Goal: Information Seeking & Learning: Check status

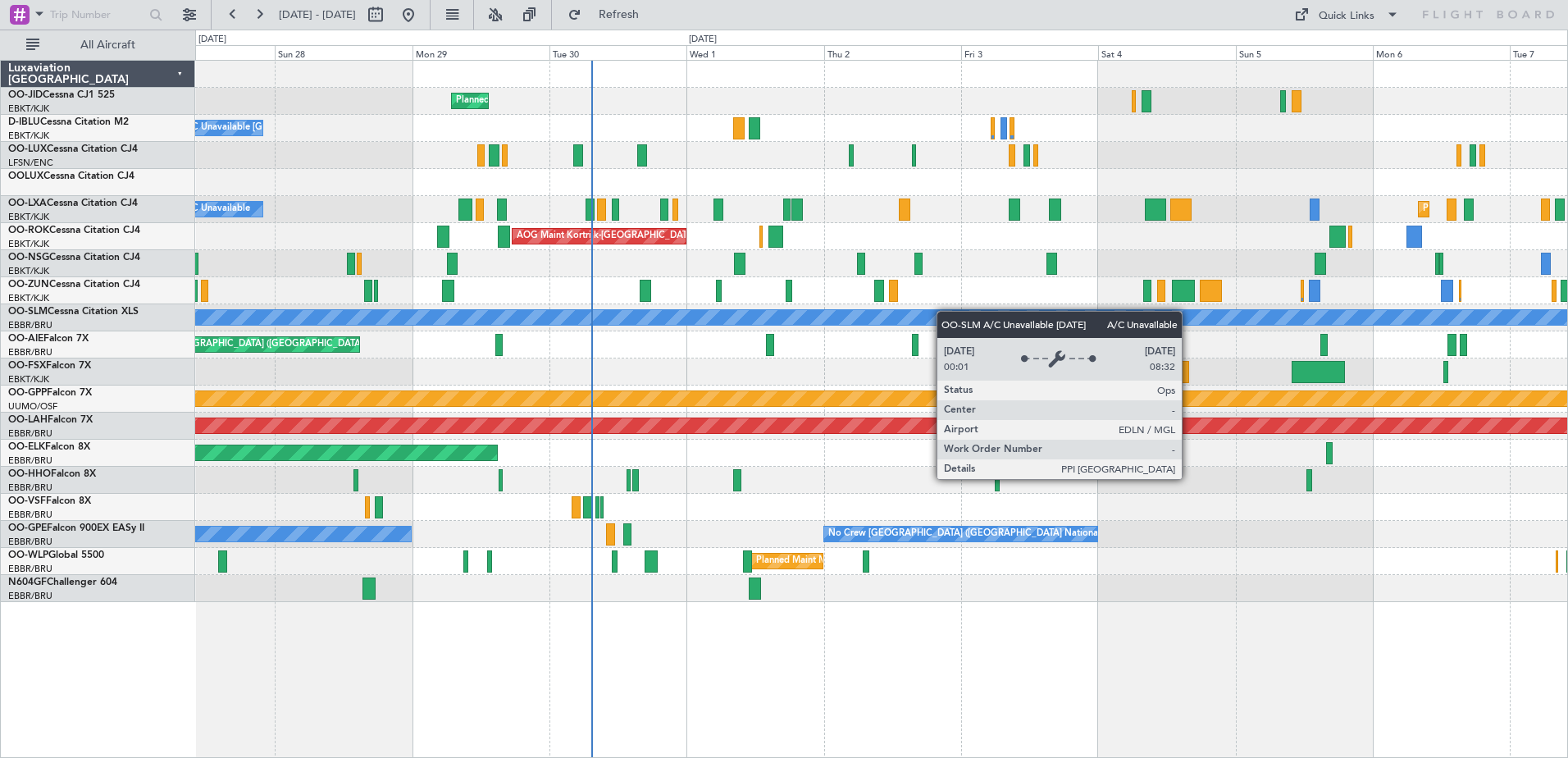
click at [922, 314] on div "Planned Maint Kortrijk-[GEOGRAPHIC_DATA] A/C Unavailable [GEOGRAPHIC_DATA]-[GEO…" at bounding box center [882, 331] width 1373 height 542
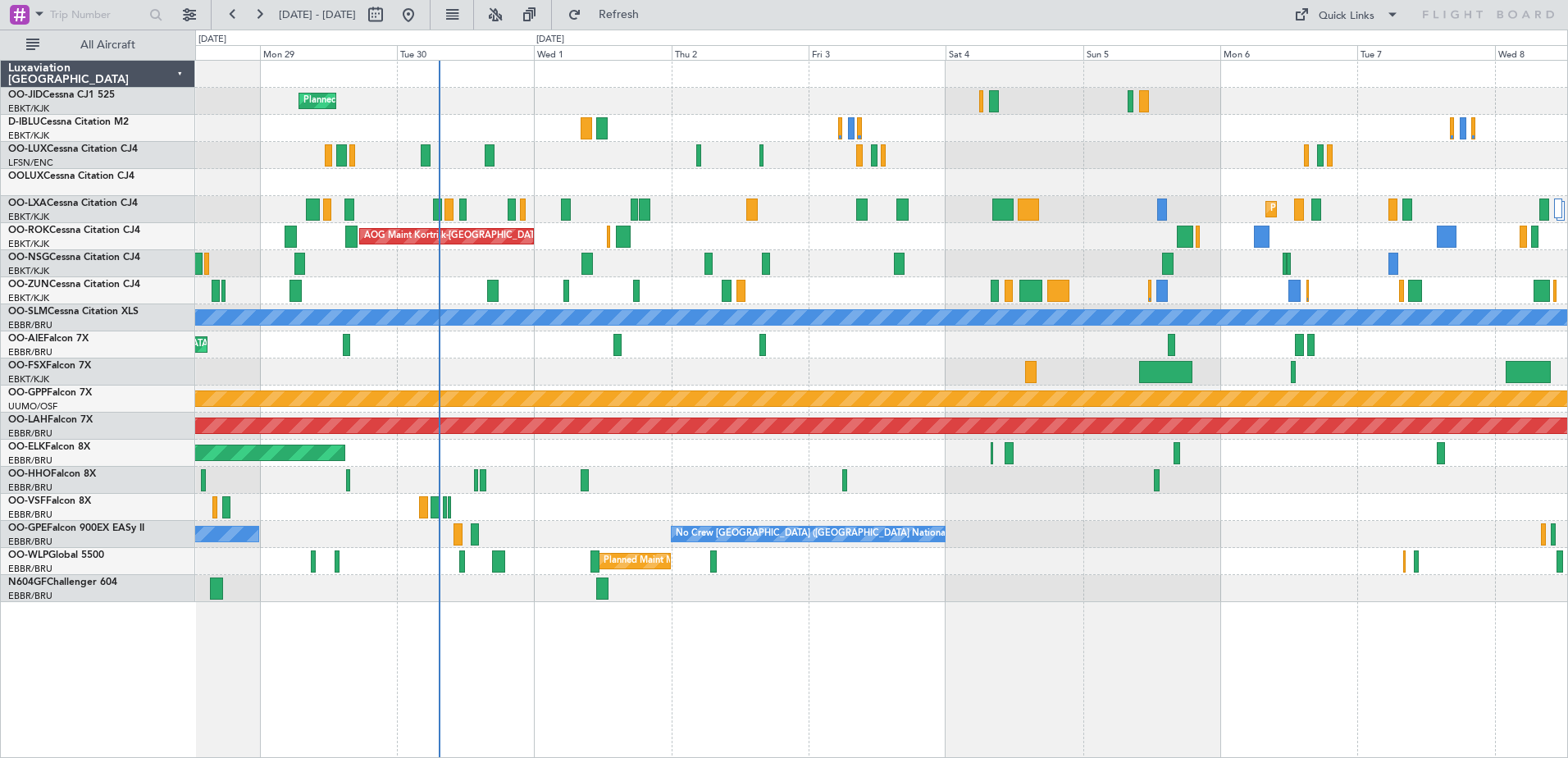
click at [1107, 300] on div at bounding box center [882, 291] width 1373 height 27
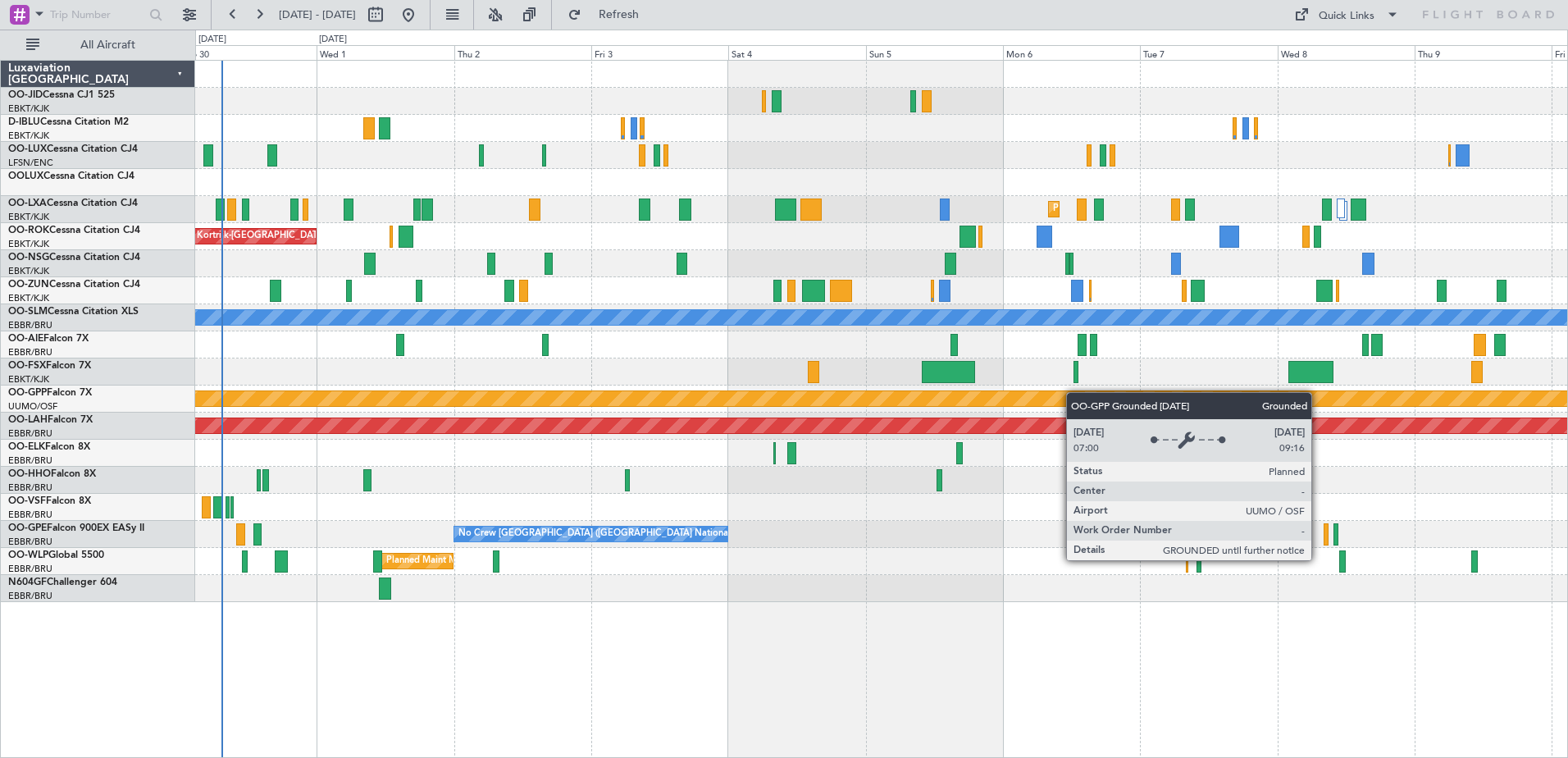
click at [1040, 391] on div "Planned Maint Kortrijk-[GEOGRAPHIC_DATA] A/C Unavailable [GEOGRAPHIC_DATA]-[GEO…" at bounding box center [882, 331] width 1373 height 542
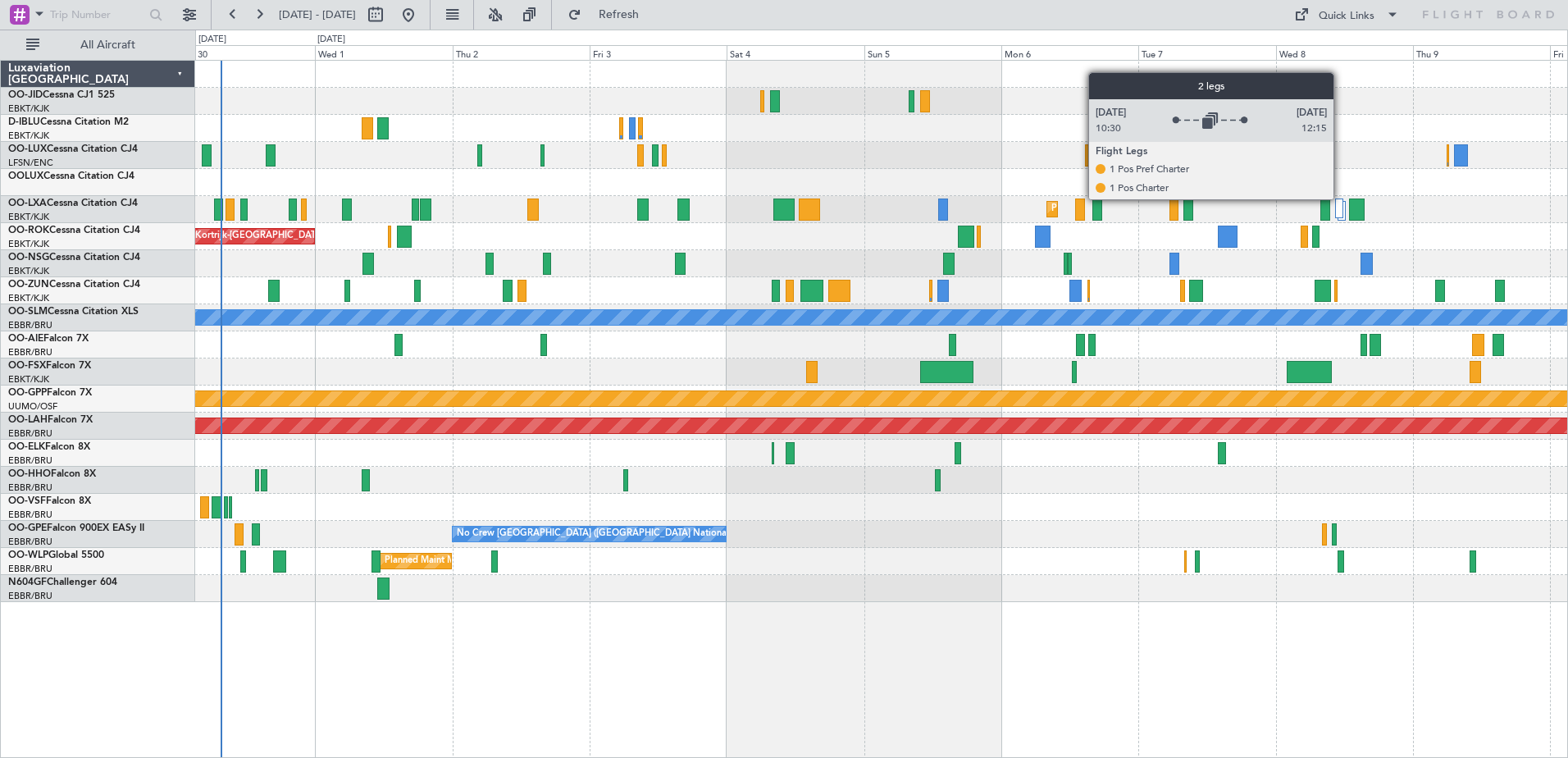
click at [1367, 153] on div at bounding box center [882, 155] width 1373 height 27
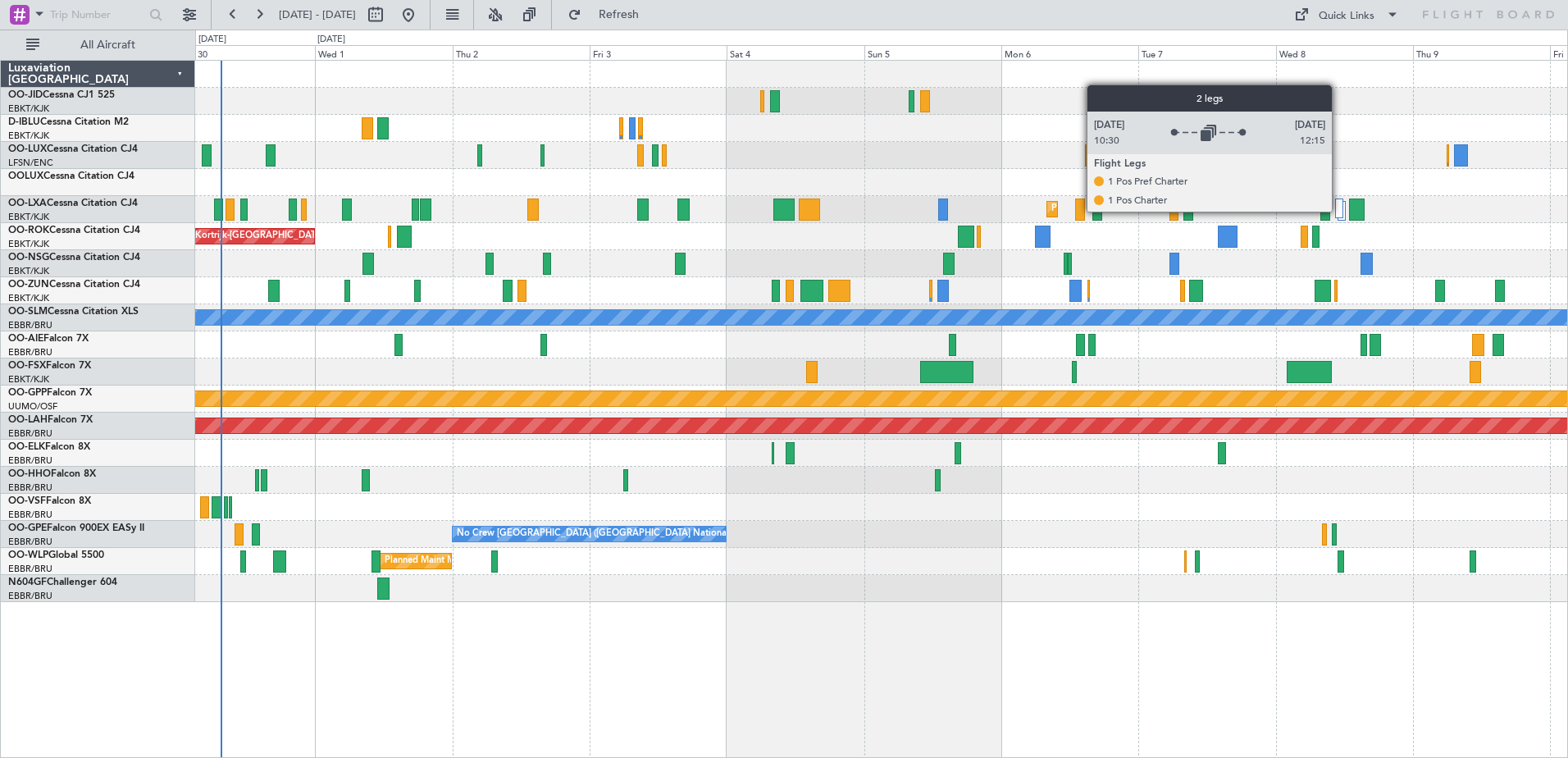
click at [1338, 210] on div at bounding box center [1339, 208] width 9 height 20
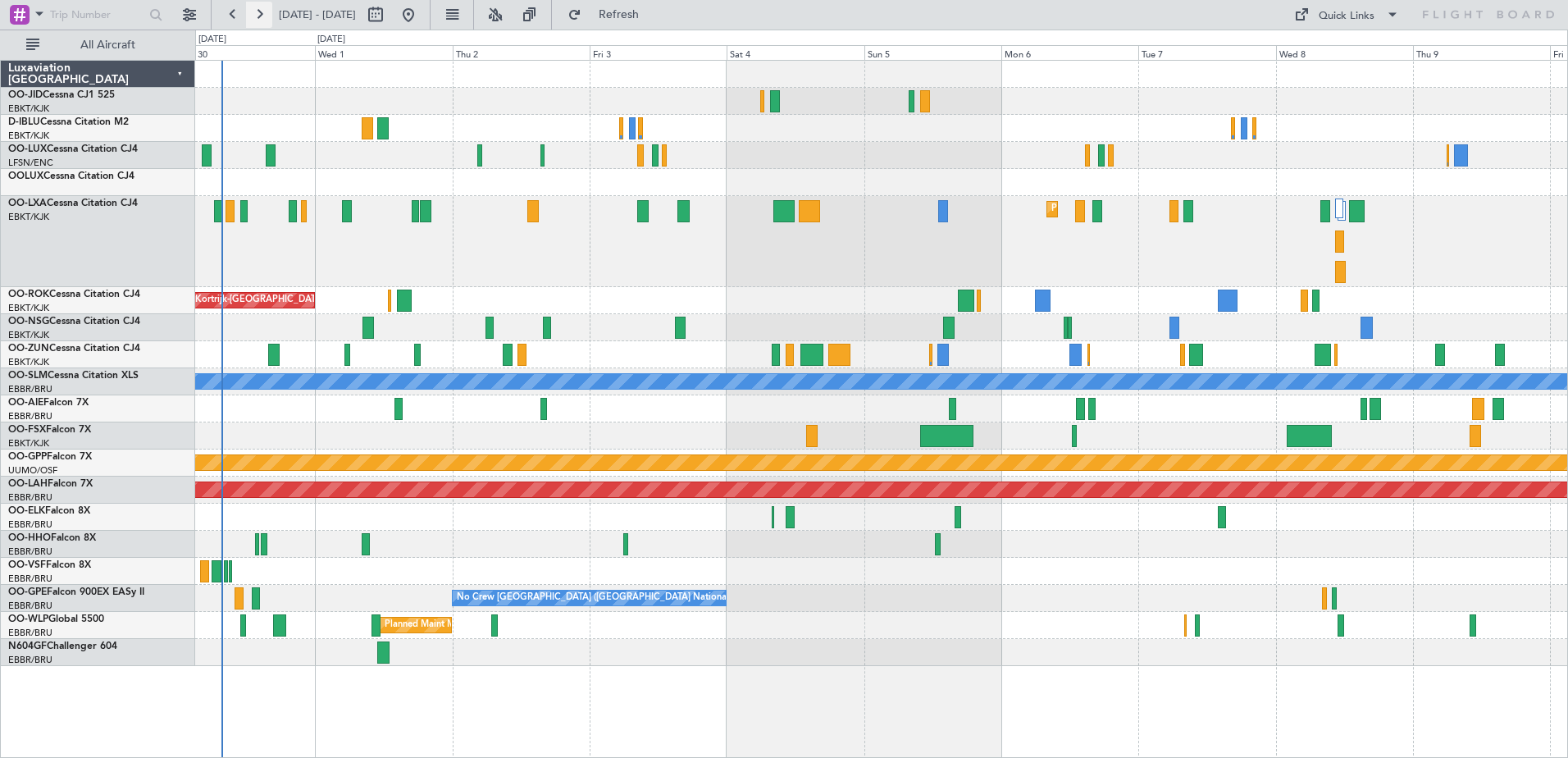
click at [256, 15] on button at bounding box center [258, 14] width 26 height 26
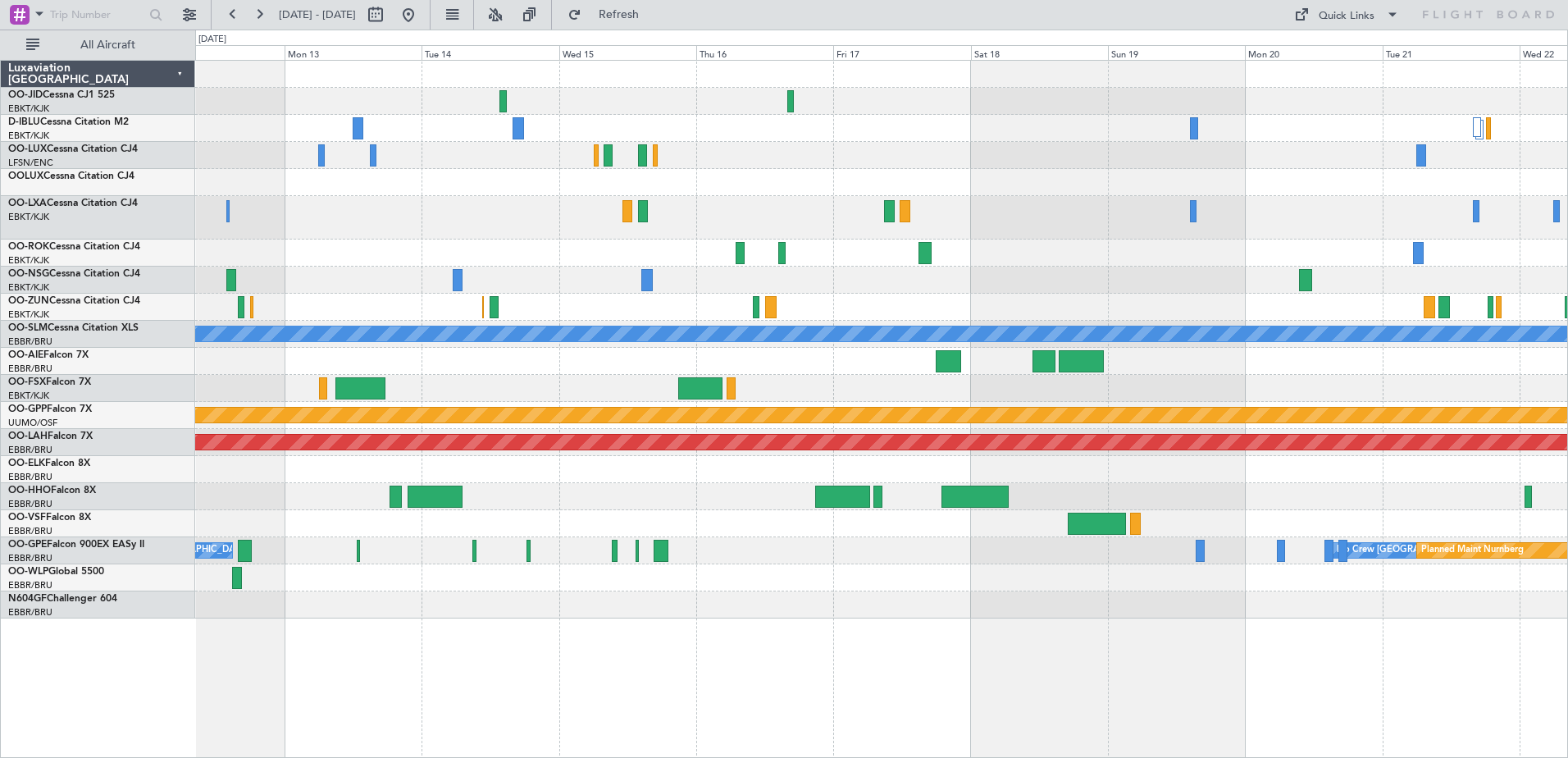
click at [967, 234] on div at bounding box center [882, 217] width 1373 height 43
click at [260, 15] on button at bounding box center [258, 14] width 26 height 26
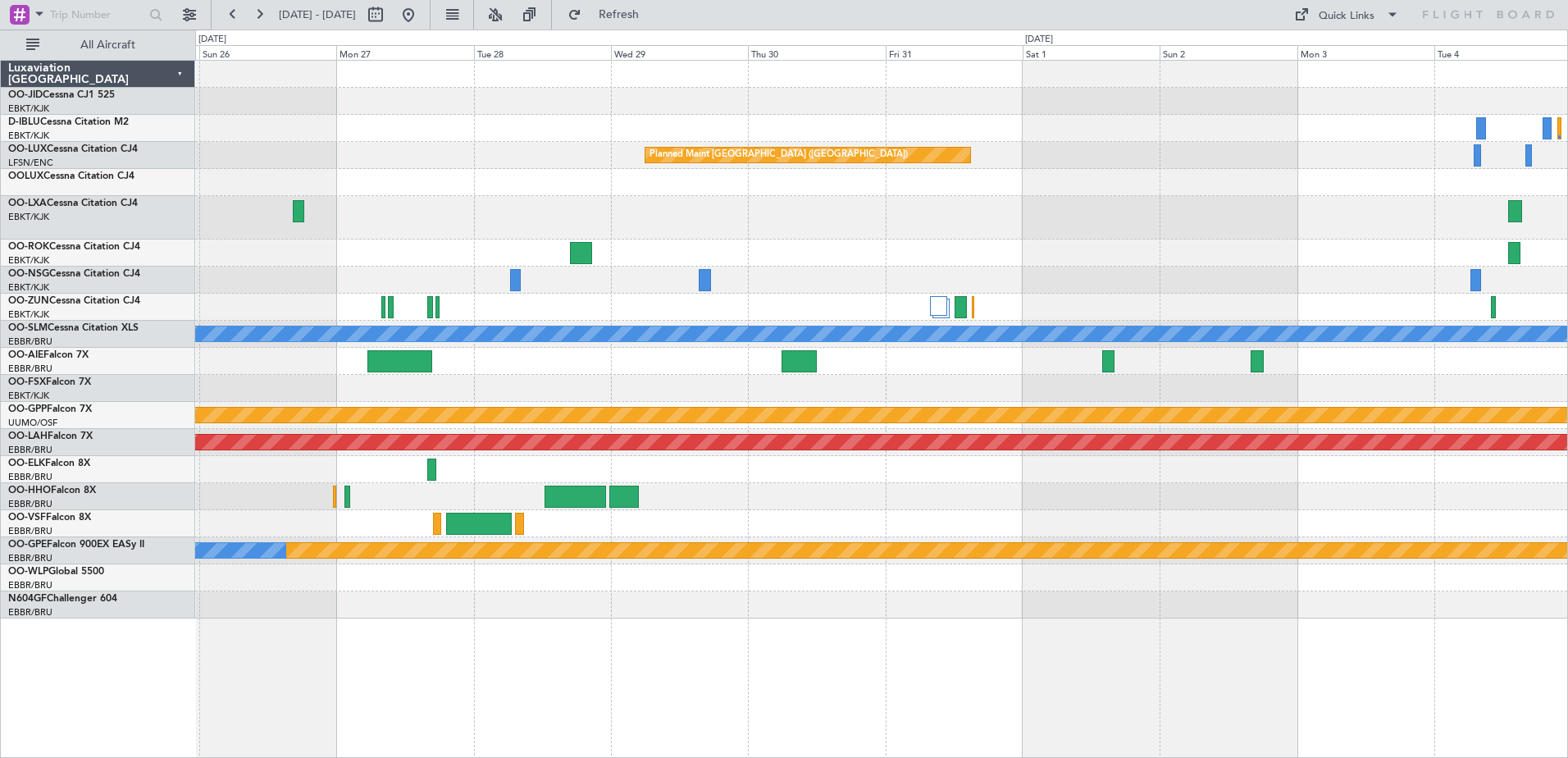
click at [156, 188] on div "No Crew No Crew Planned Maint [GEOGRAPHIC_DATA] ([GEOGRAPHIC_DATA]) Planned Mai…" at bounding box center [784, 393] width 1568 height 728
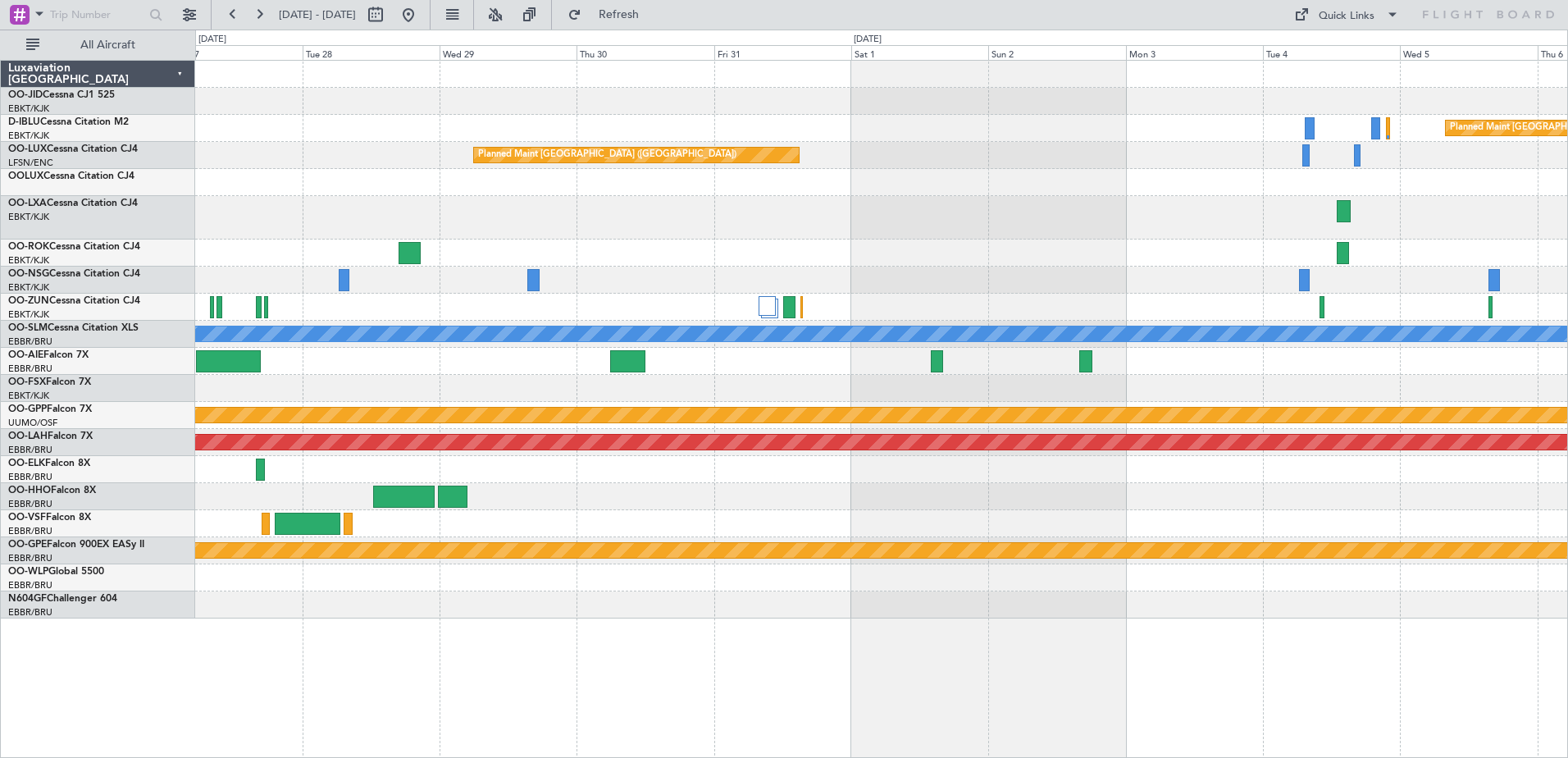
click at [863, 233] on div "Planned Maint Kortrijk-[GEOGRAPHIC_DATA]" at bounding box center [882, 217] width 1373 height 43
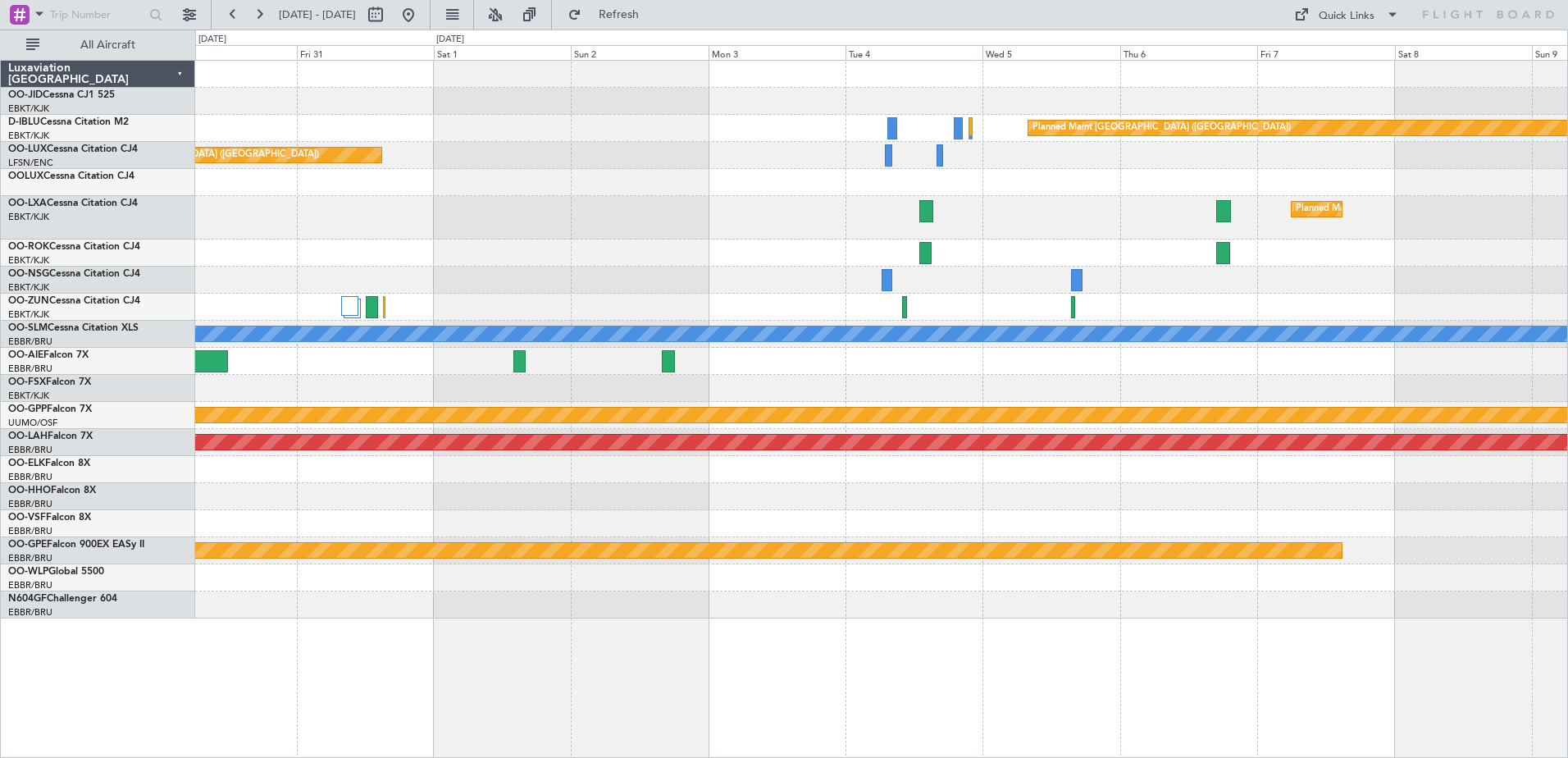
click at [21, 306] on div "Planned Maint [GEOGRAPHIC_DATA] ([GEOGRAPHIC_DATA]) Planned Maint [GEOGRAPHIC_D…" at bounding box center [784, 393] width 1568 height 728
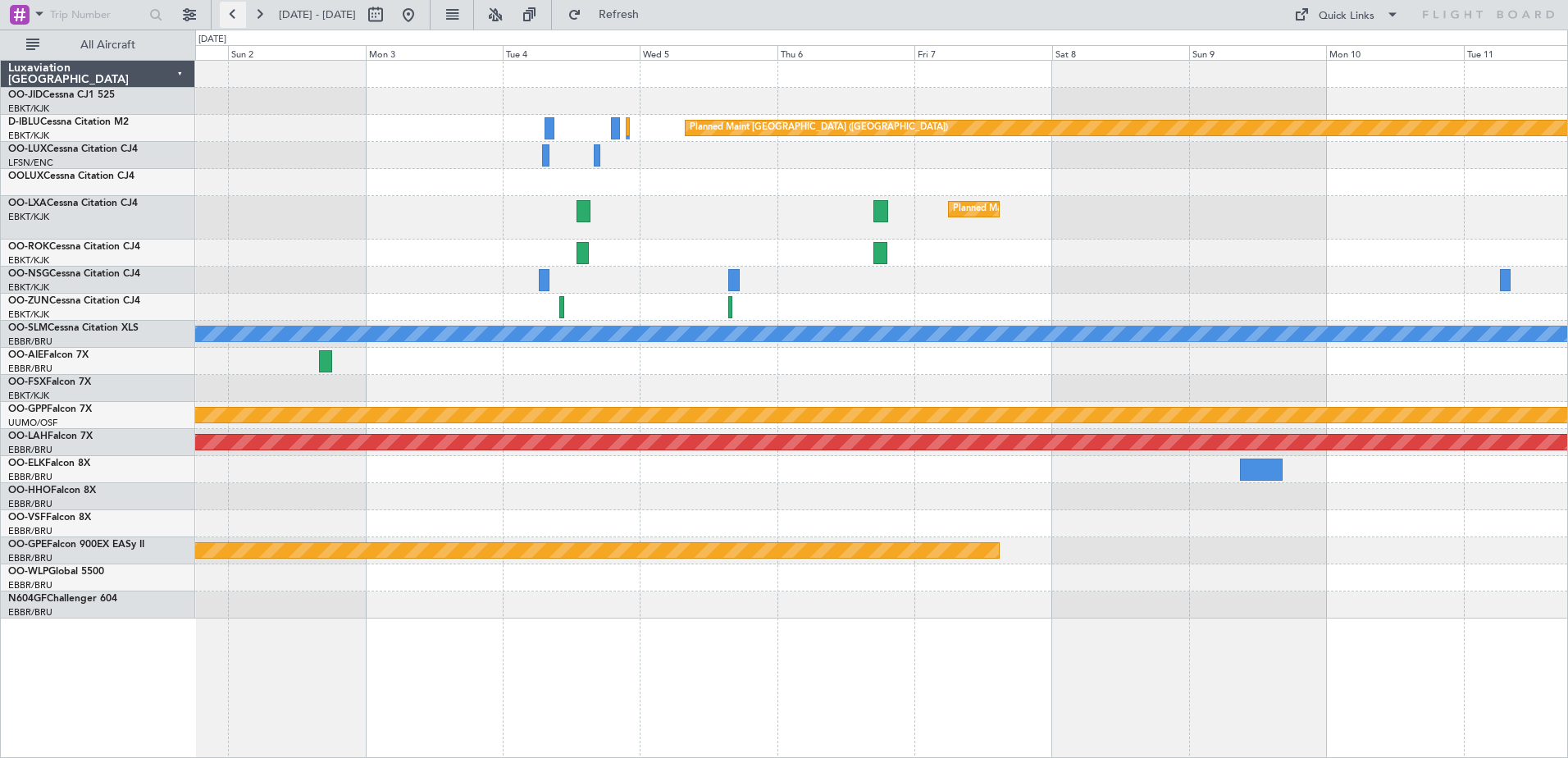
click at [230, 14] on button at bounding box center [233, 14] width 26 height 26
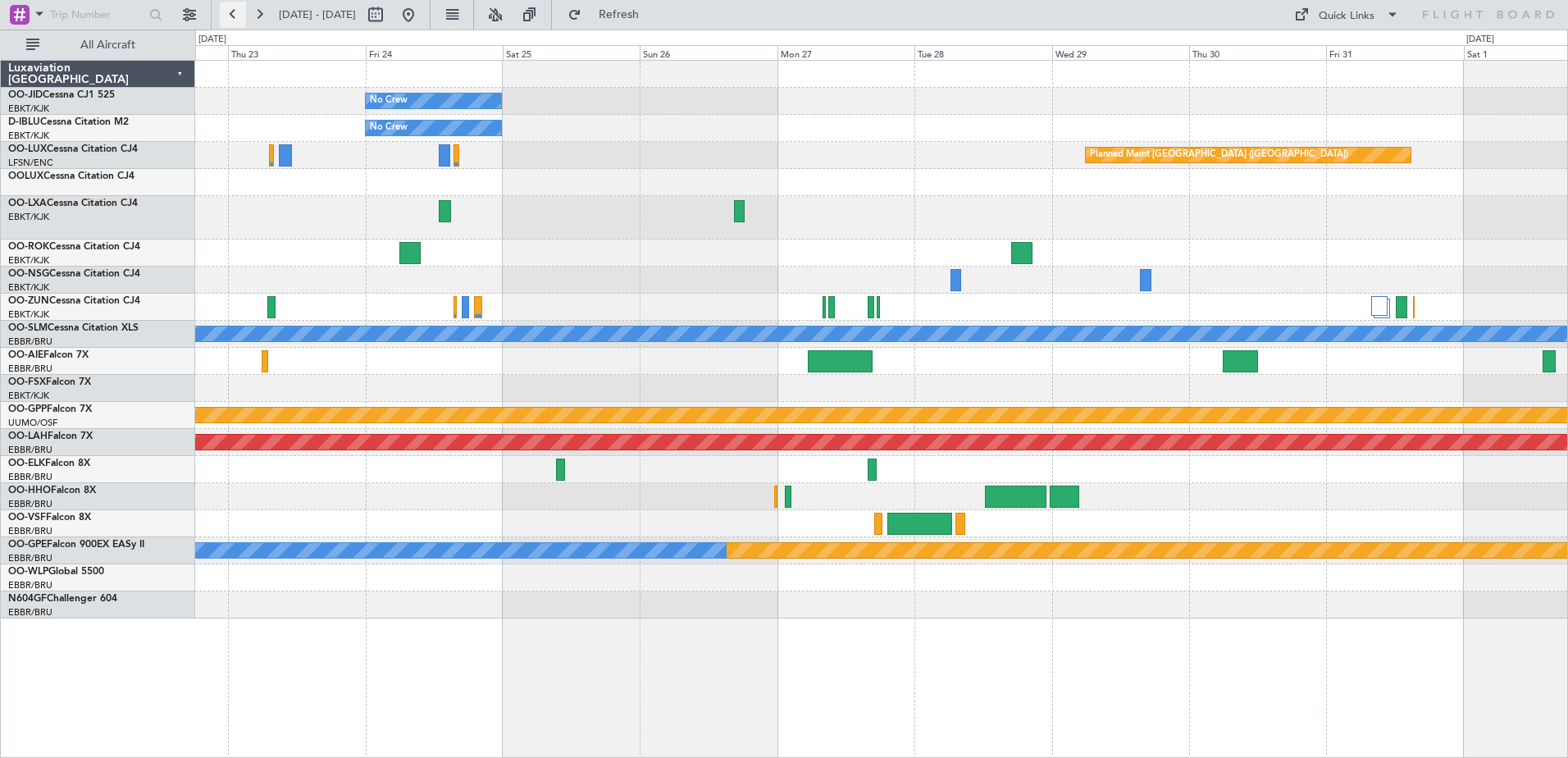
click at [230, 14] on button at bounding box center [233, 14] width 26 height 26
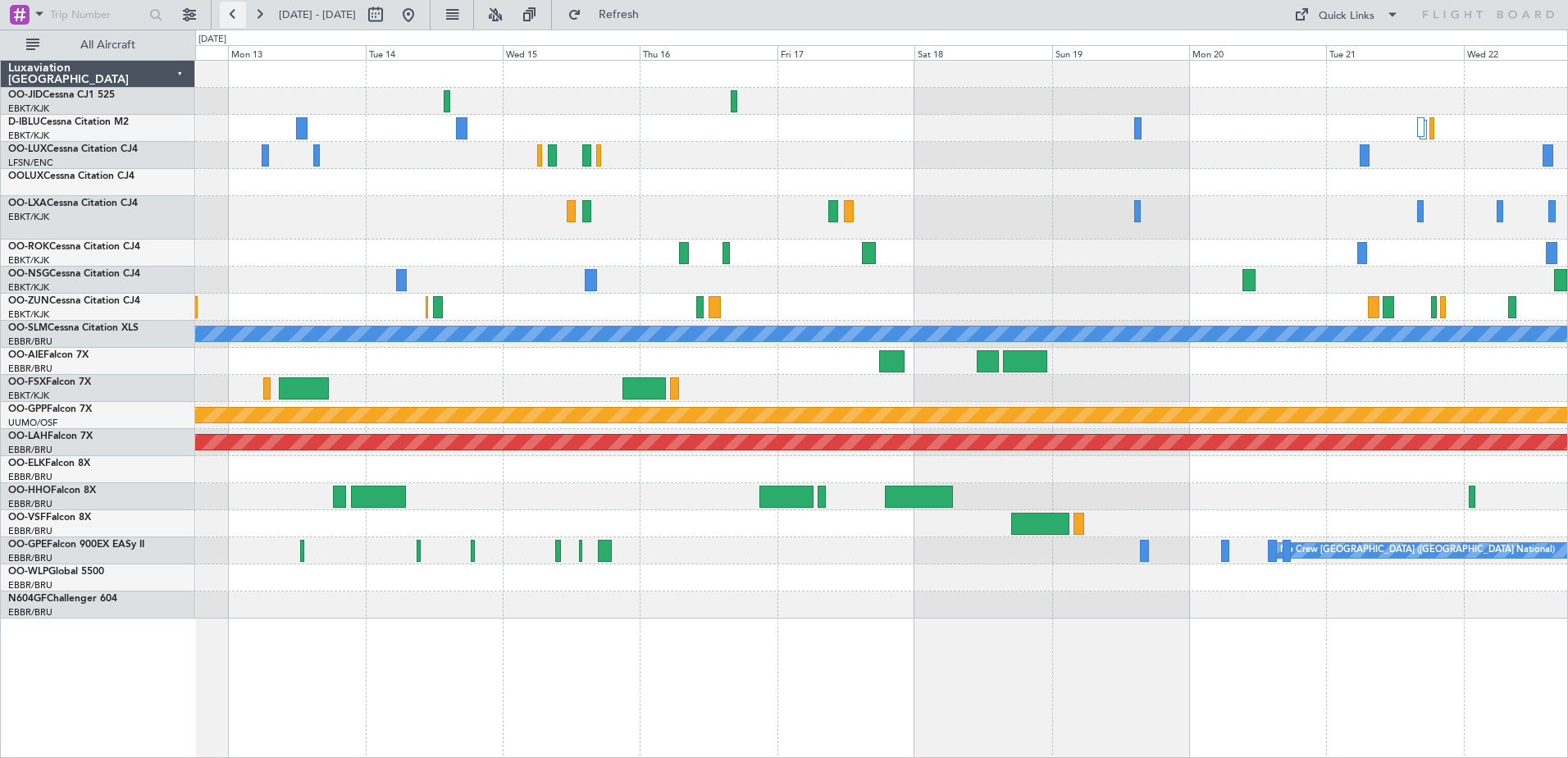
click at [233, 18] on button at bounding box center [233, 14] width 26 height 26
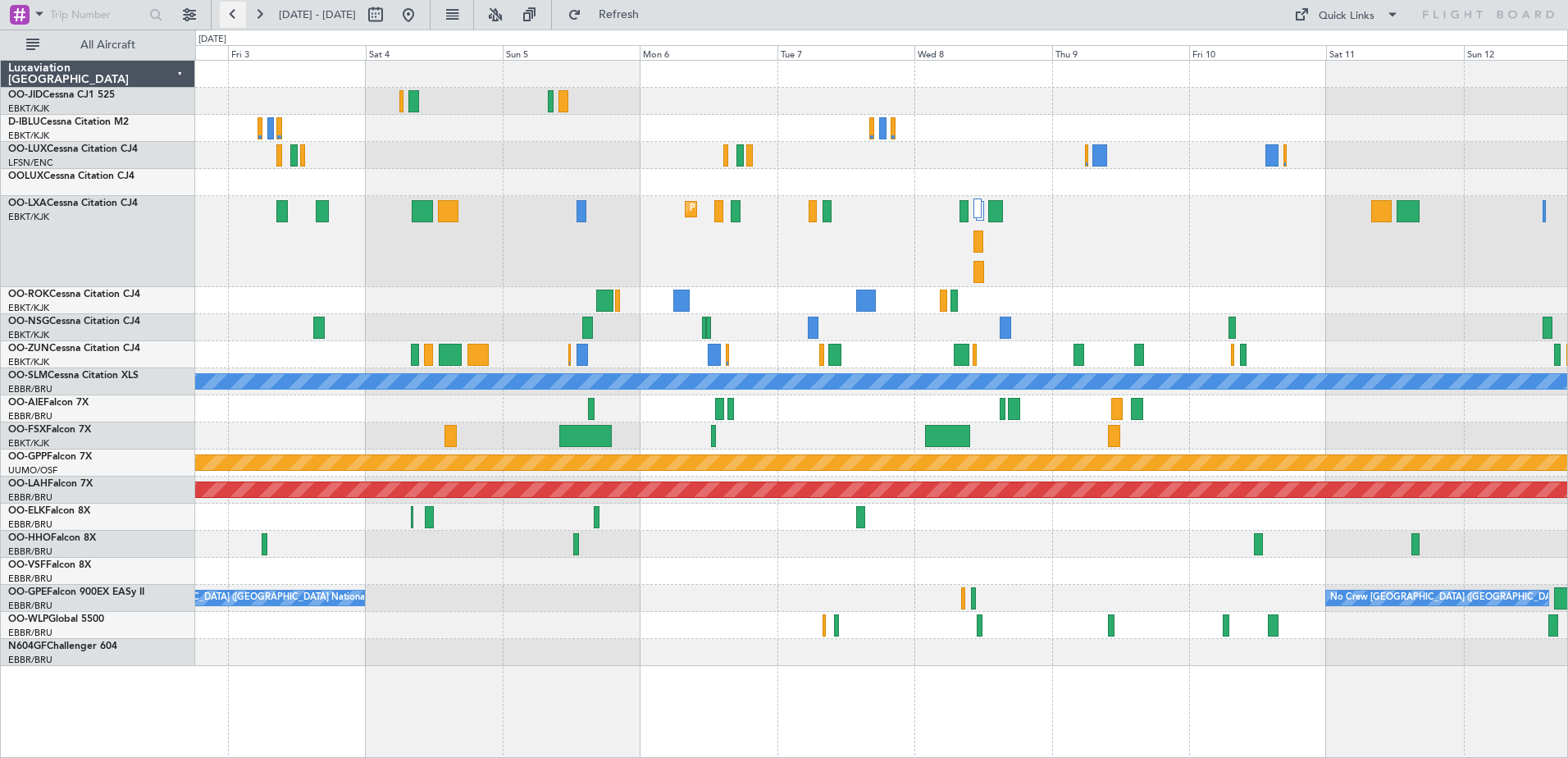
click at [230, 18] on button at bounding box center [233, 14] width 26 height 26
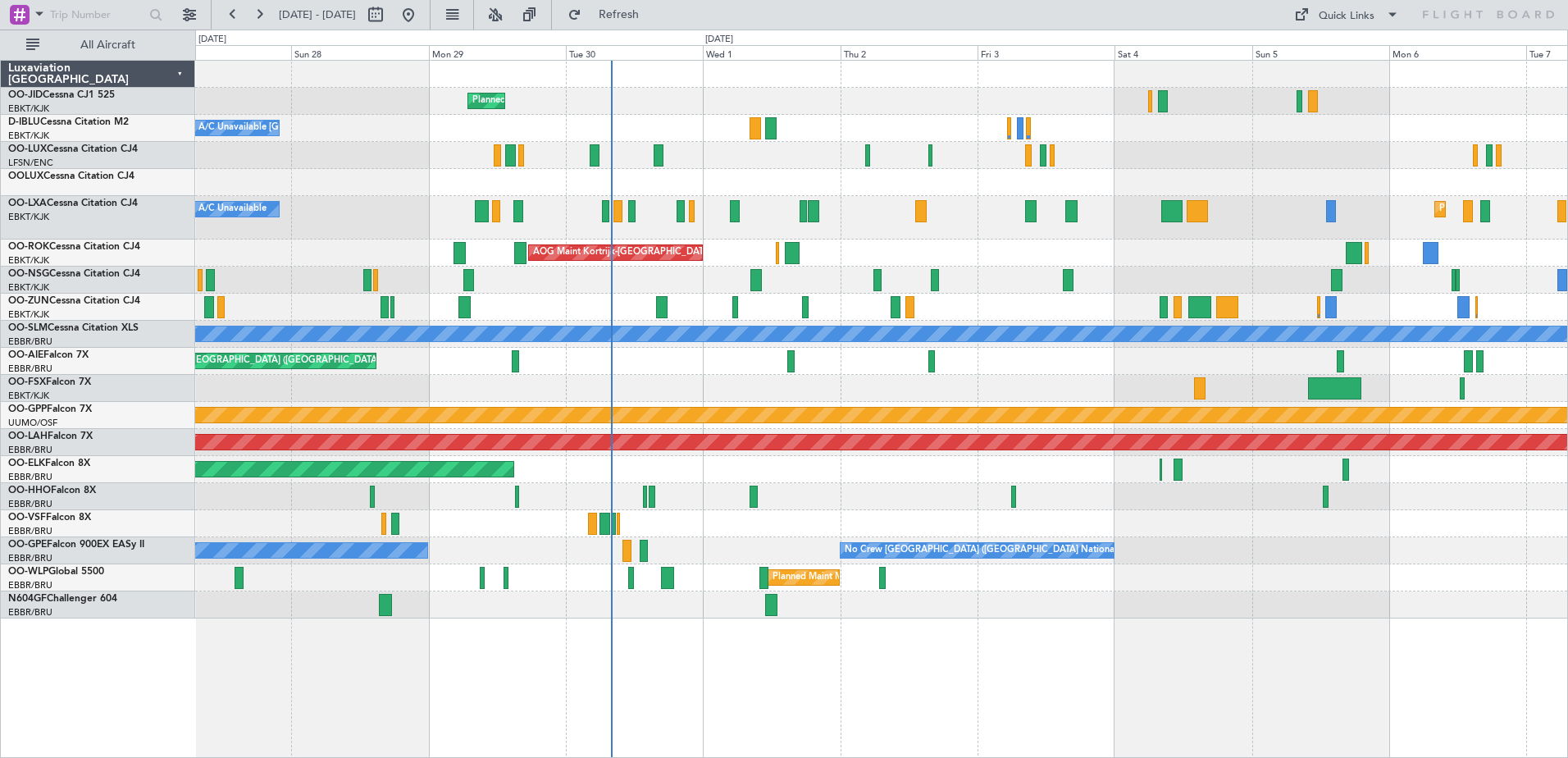
click at [1050, 306] on div at bounding box center [882, 307] width 1373 height 27
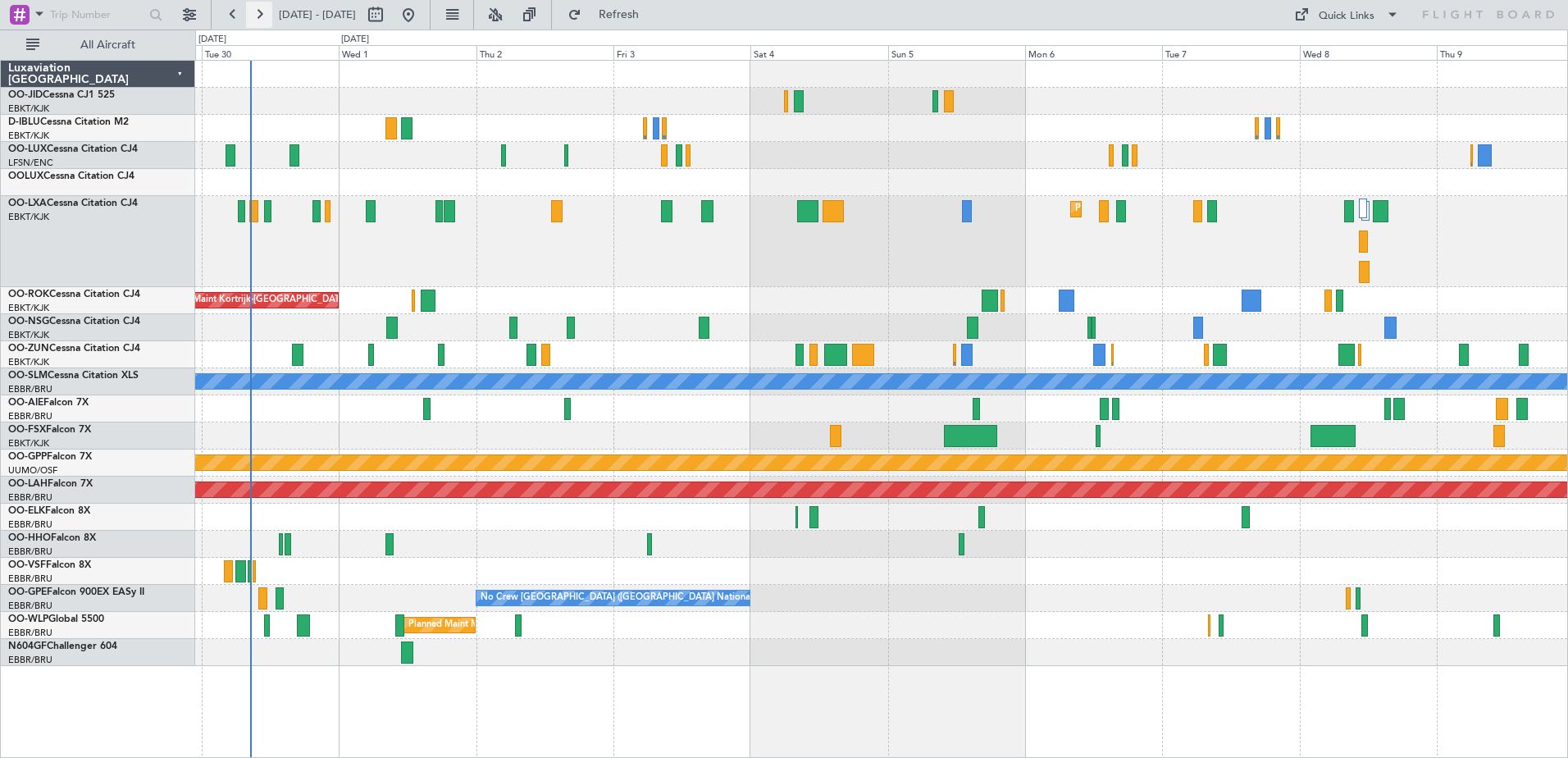
click at [254, 14] on button at bounding box center [258, 14] width 26 height 26
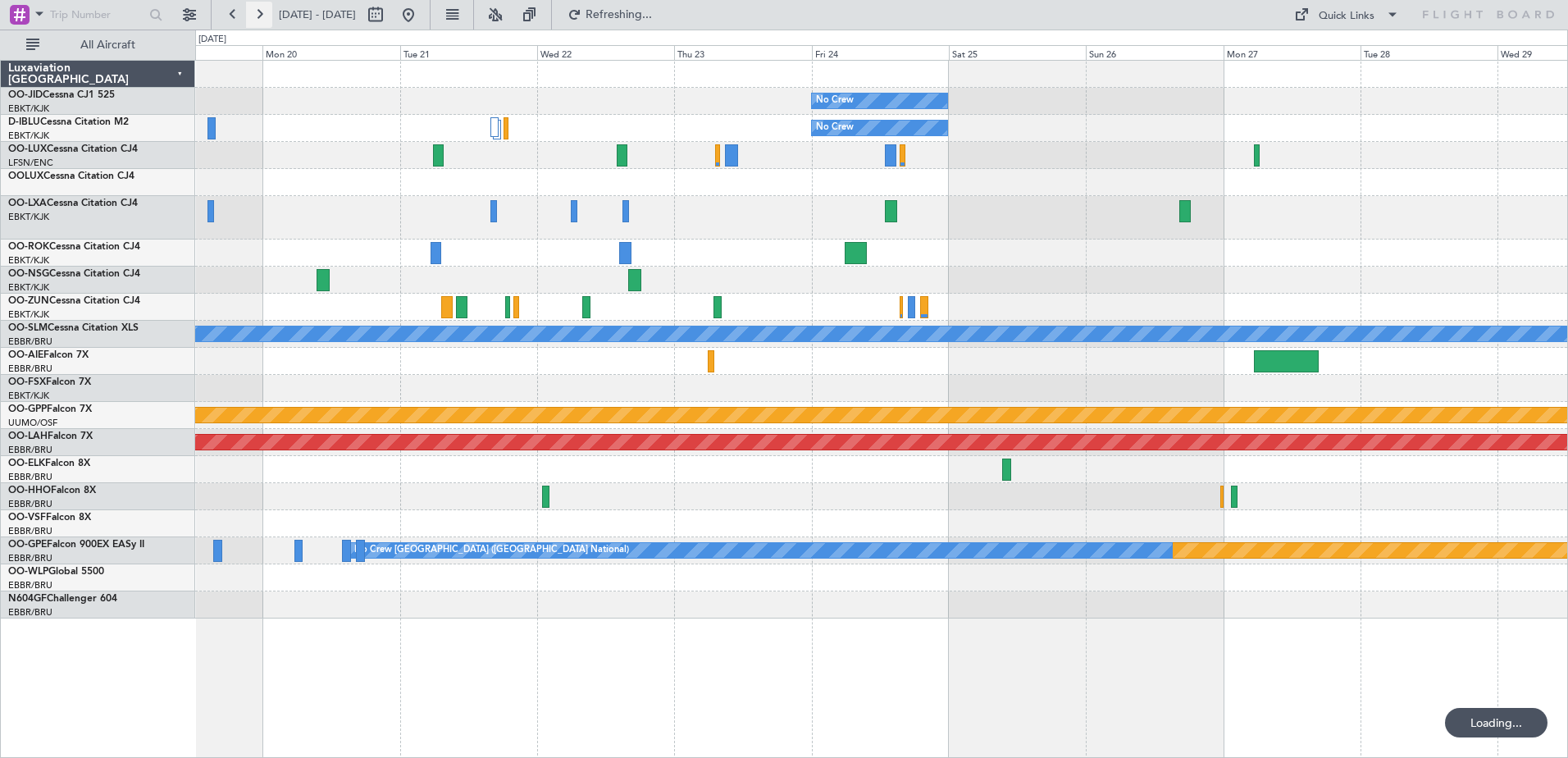
click at [254, 14] on button at bounding box center [258, 14] width 26 height 26
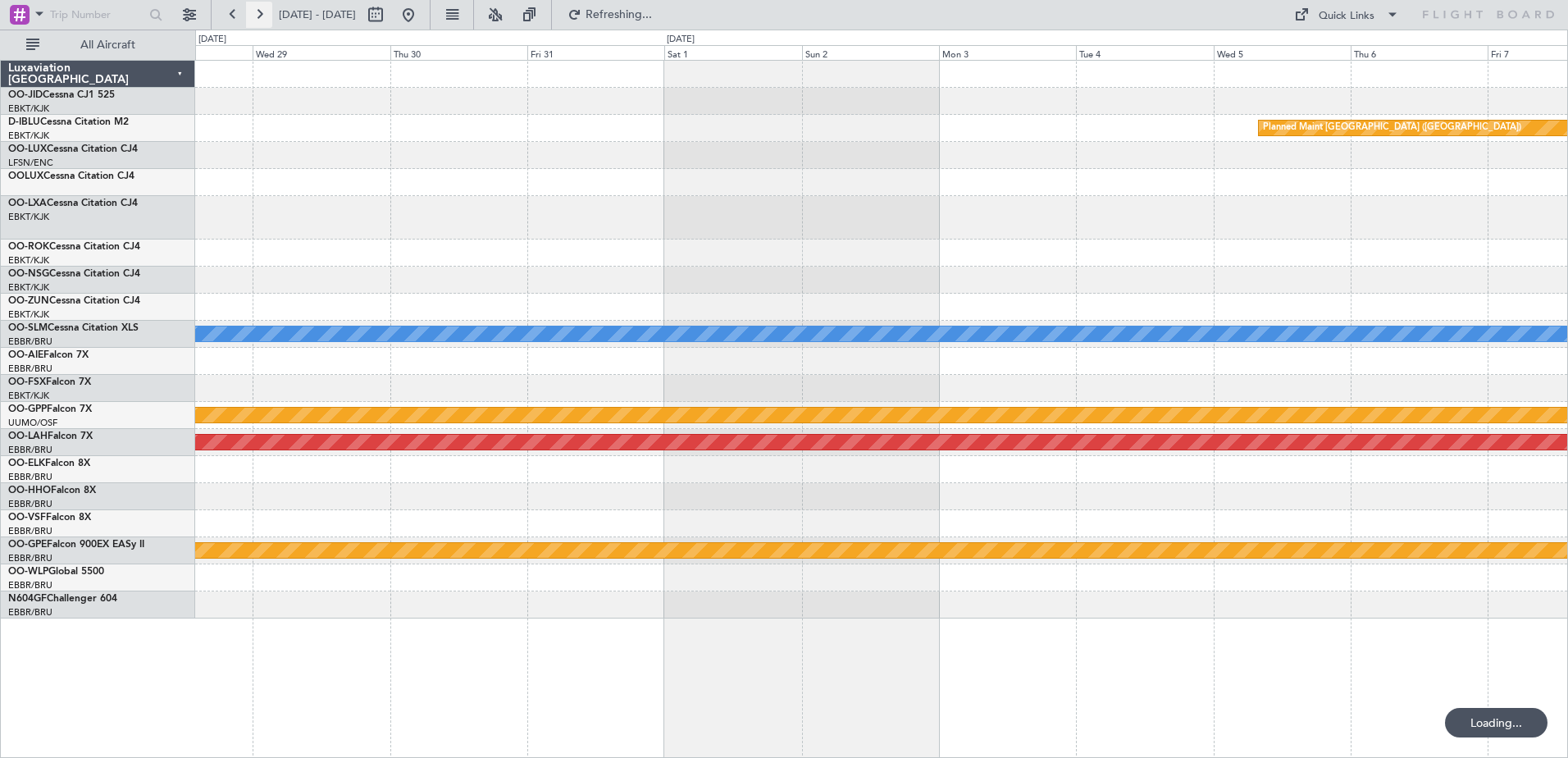
click at [254, 14] on button at bounding box center [258, 14] width 26 height 26
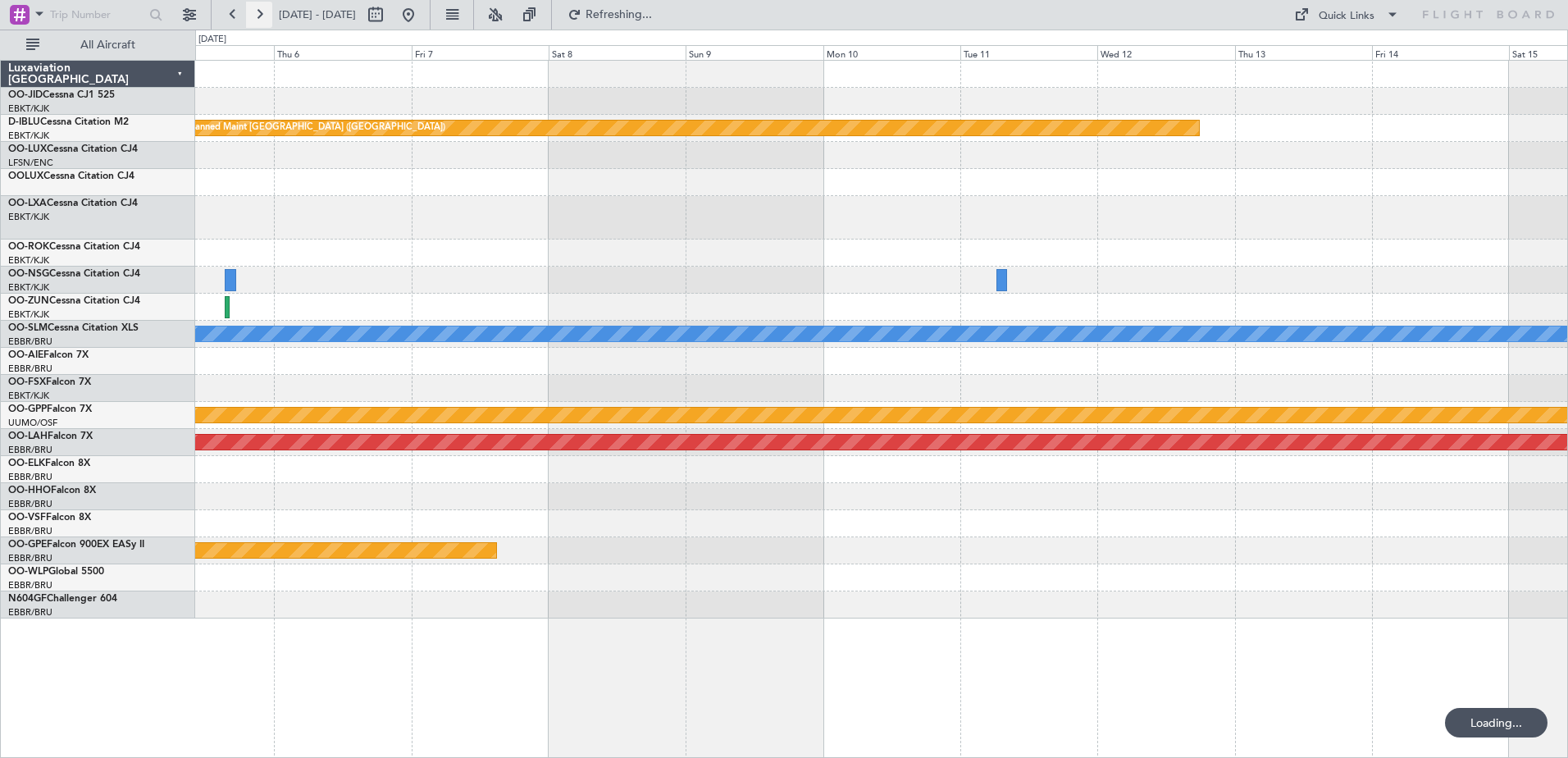
click at [254, 14] on button at bounding box center [258, 14] width 26 height 26
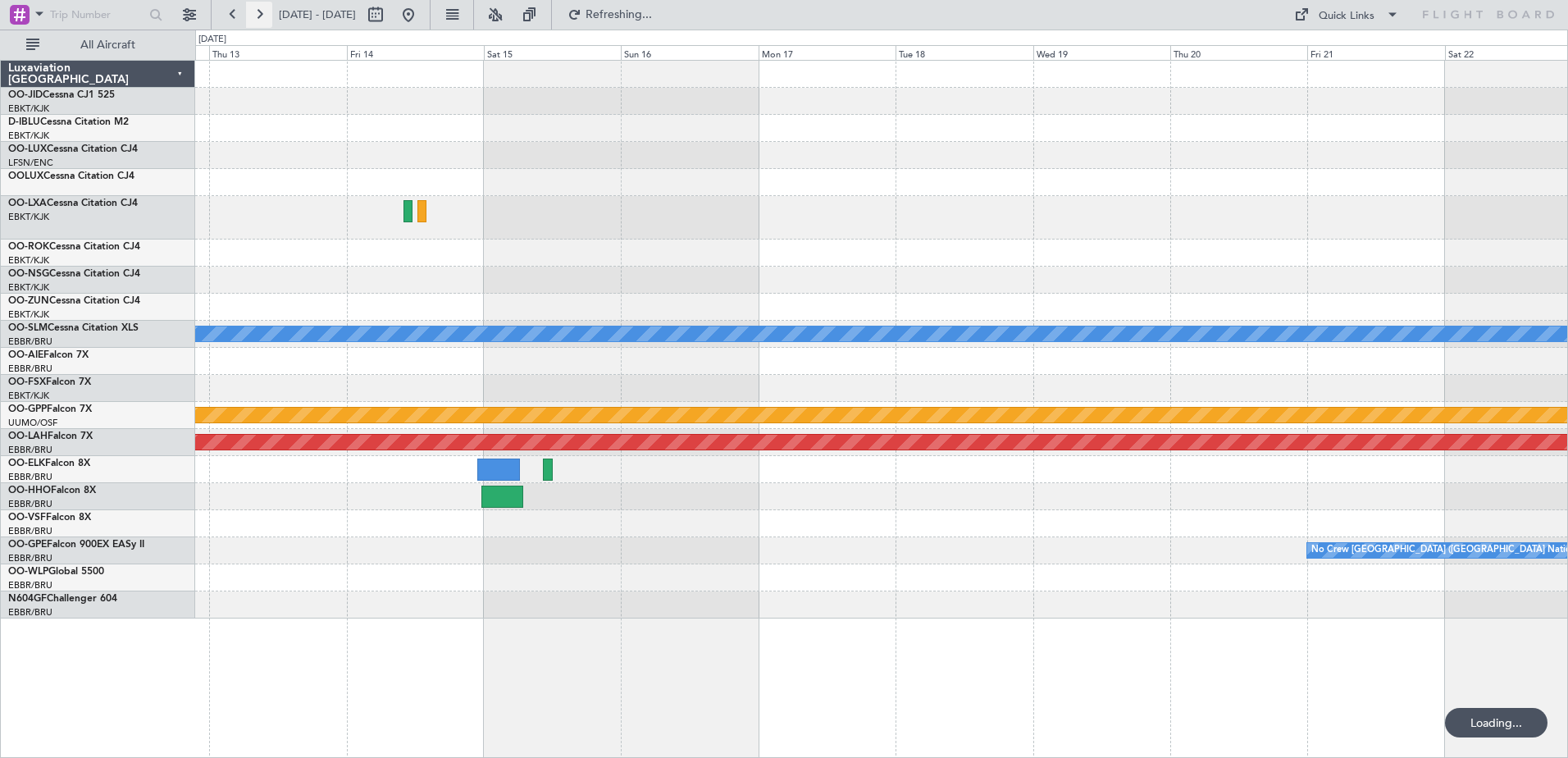
click at [254, 14] on button at bounding box center [258, 14] width 26 height 26
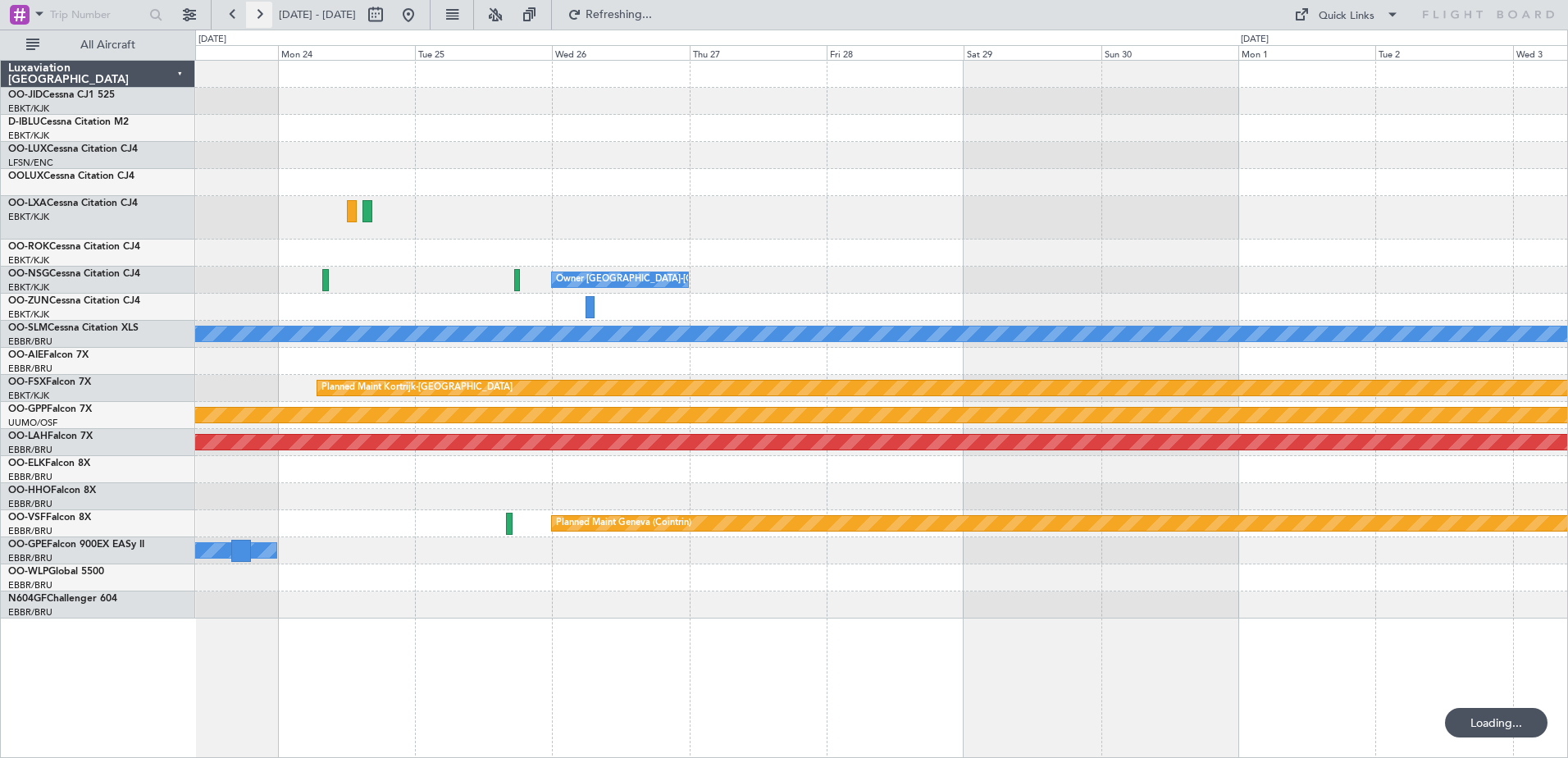
click at [254, 14] on button at bounding box center [258, 14] width 26 height 26
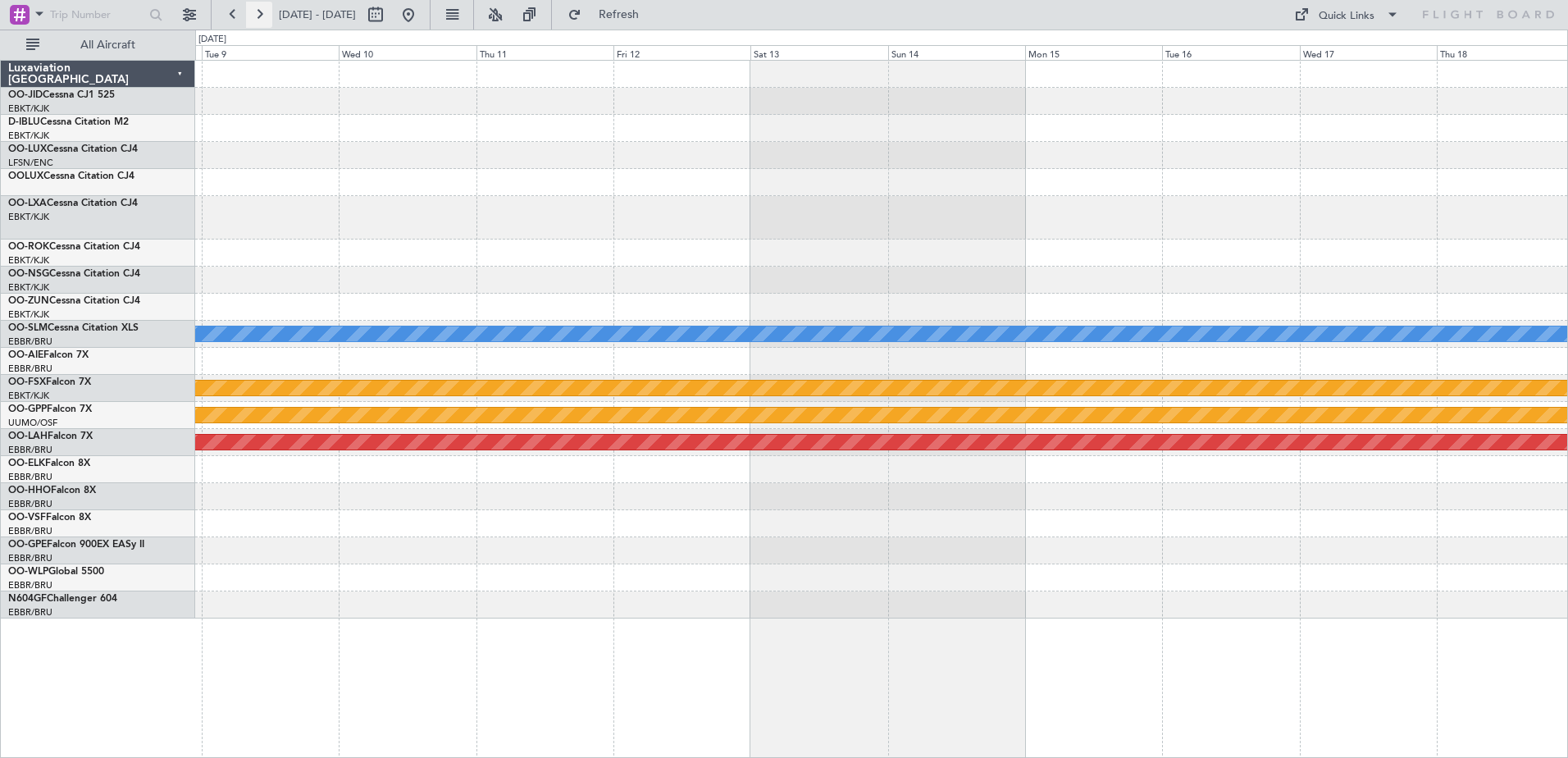
click at [254, 14] on button at bounding box center [258, 14] width 26 height 26
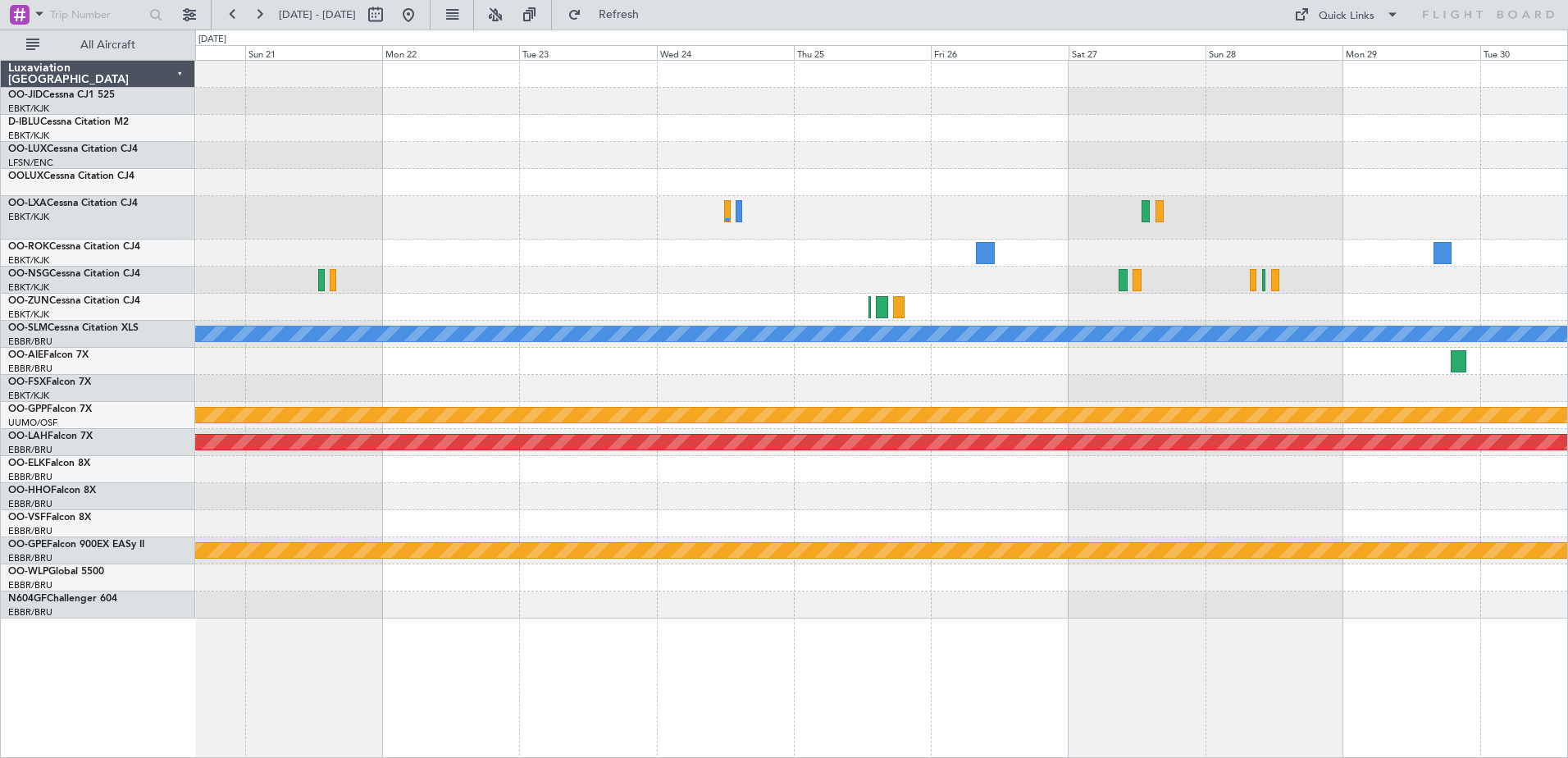
click at [836, 228] on div at bounding box center [882, 217] width 1373 height 43
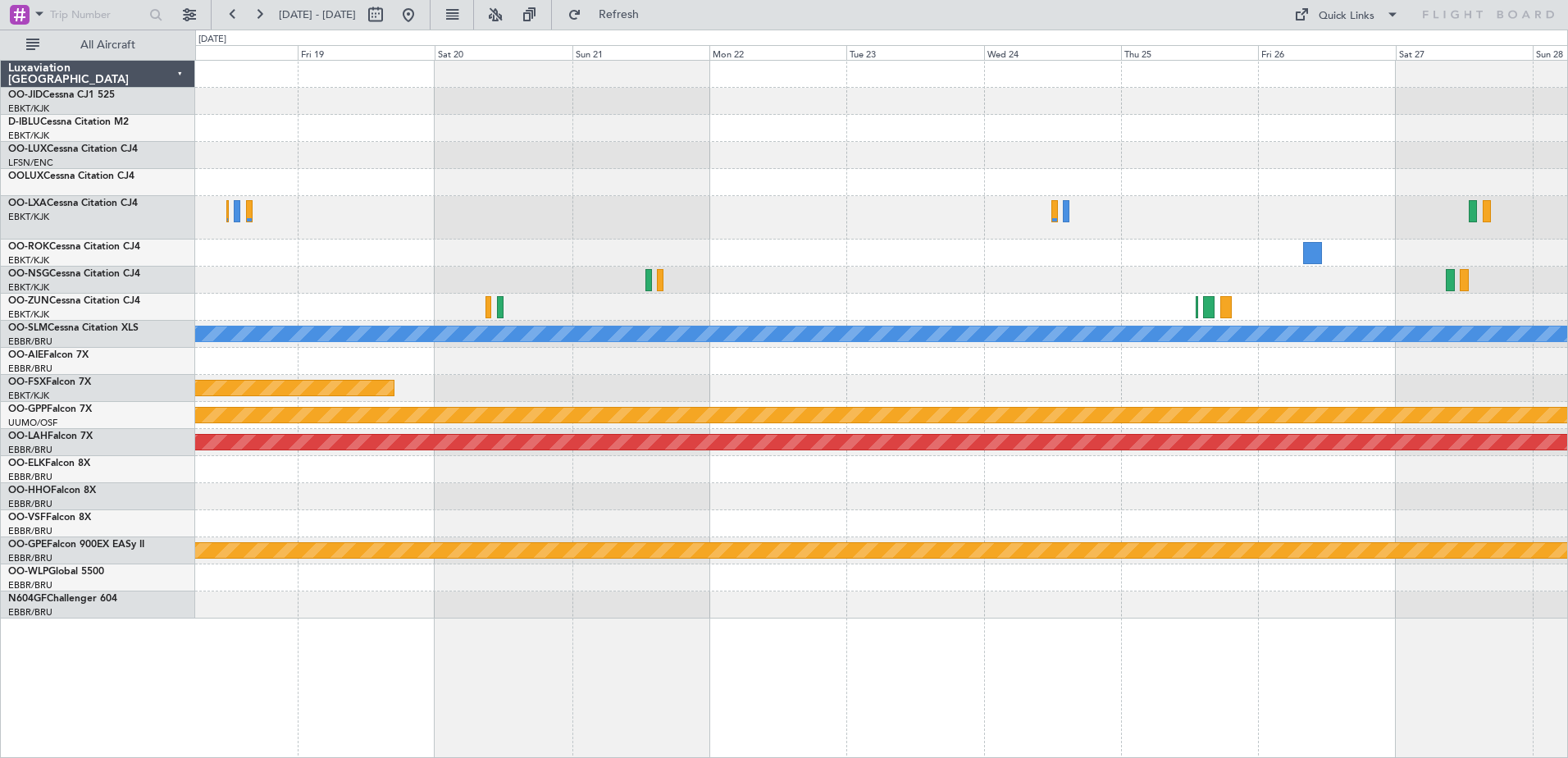
click at [669, 236] on div "Planned Maint Kortrijk-[GEOGRAPHIC_DATA]" at bounding box center [882, 217] width 1373 height 43
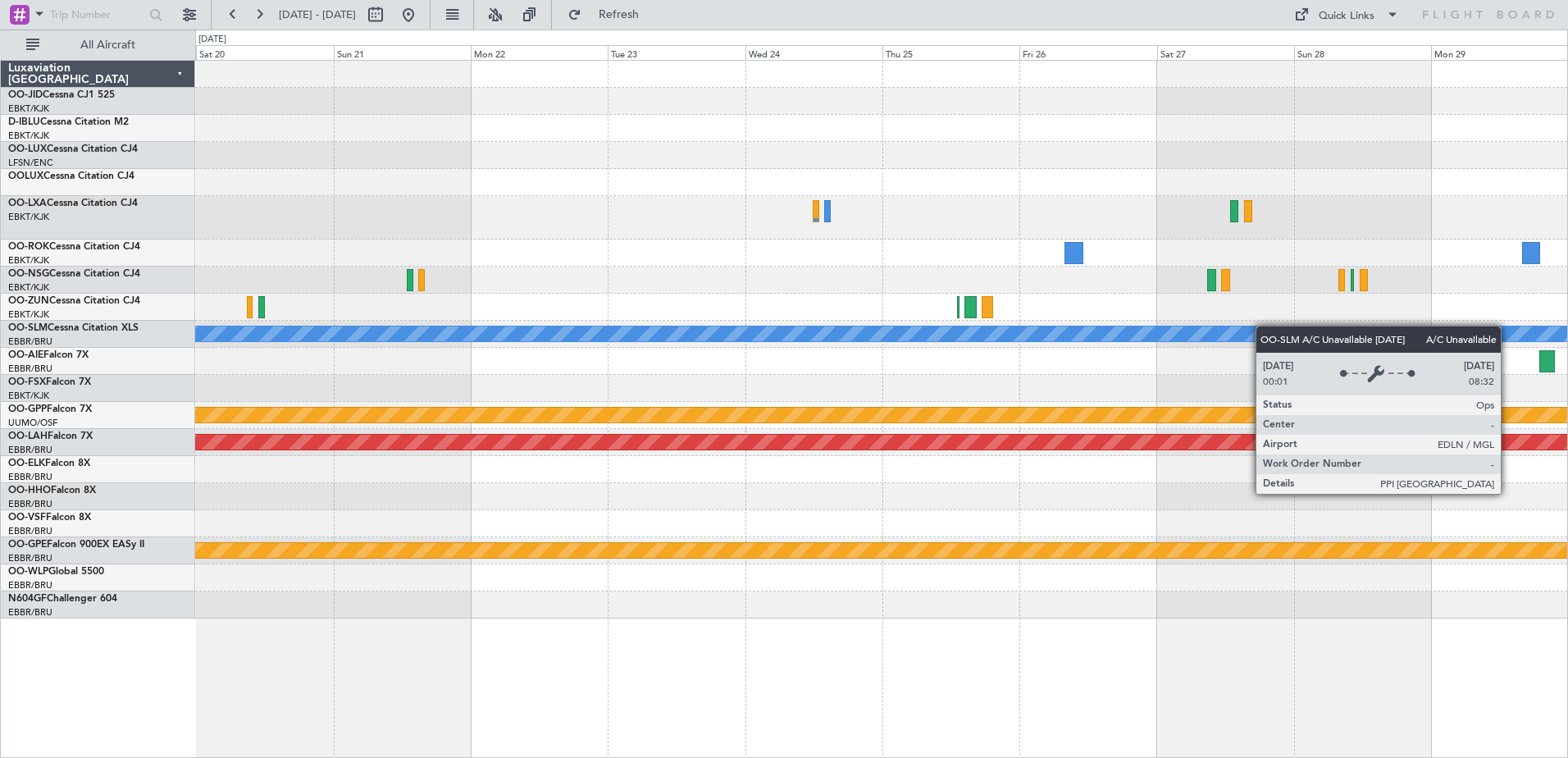
click at [1169, 334] on div "Planned Maint Kortrijk-[GEOGRAPHIC_DATA] A/C Unavailable [GEOGRAPHIC_DATA] Plan…" at bounding box center [882, 339] width 1373 height 558
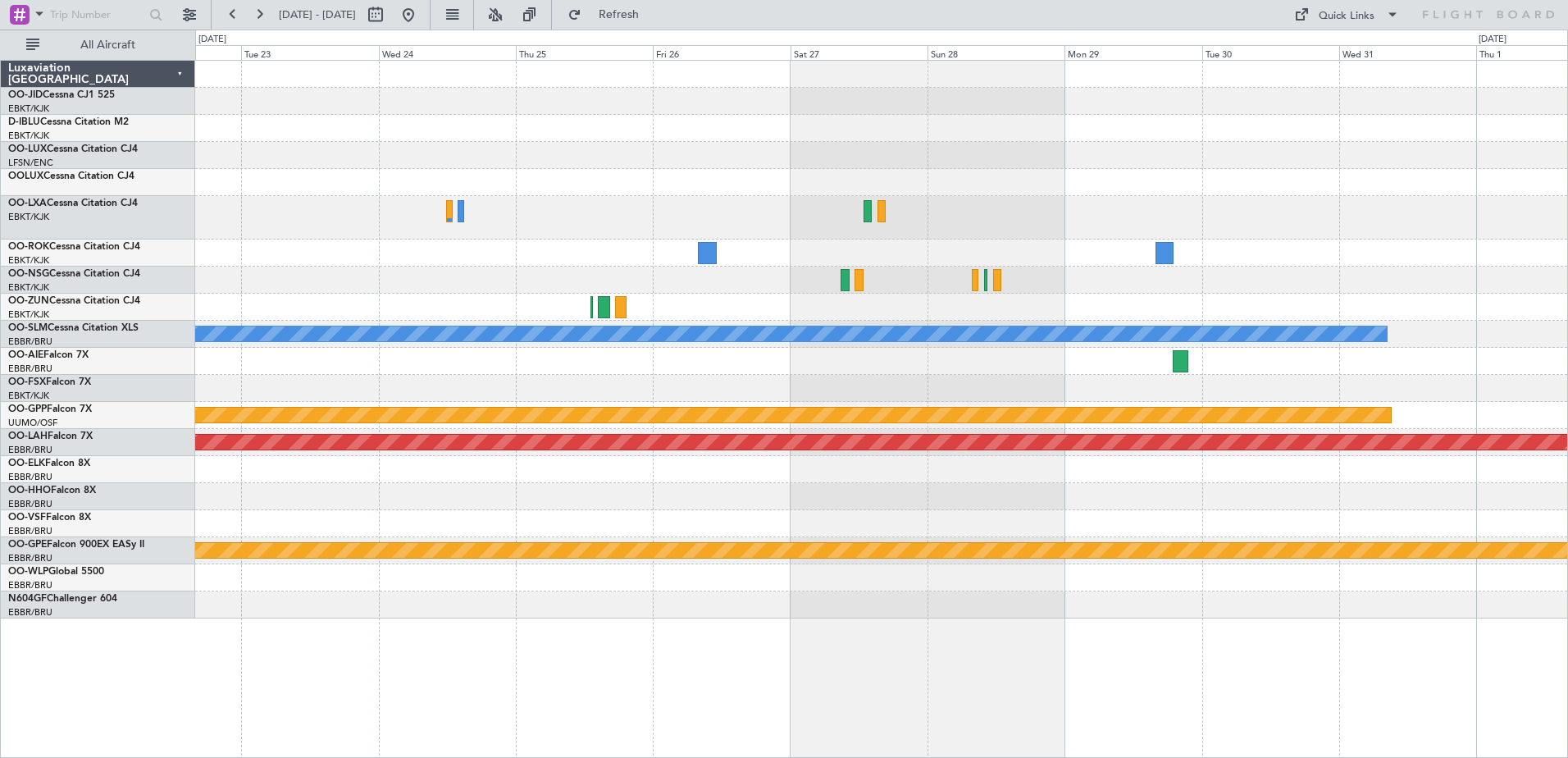
click at [1006, 341] on div "A/C Unavailable [GEOGRAPHIC_DATA] Grounded [GEOGRAPHIC_DATA] Planned [GEOGRAPHI…" at bounding box center [882, 339] width 1373 height 558
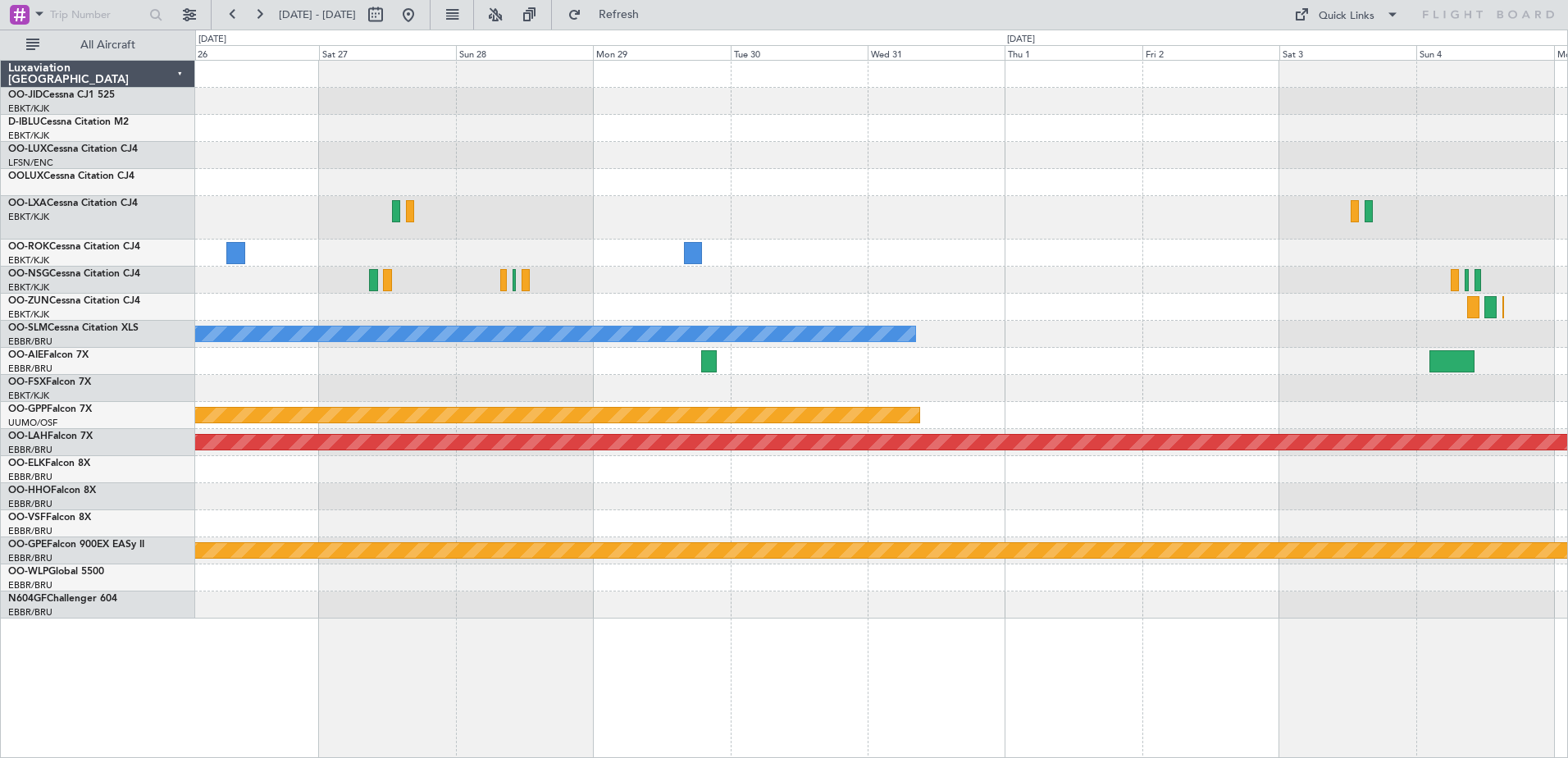
click at [983, 362] on div "A/C Unavailable [GEOGRAPHIC_DATA] Grounded [GEOGRAPHIC_DATA] Planned [GEOGRAPHI…" at bounding box center [882, 339] width 1373 height 558
